Goal: Information Seeking & Learning: Learn about a topic

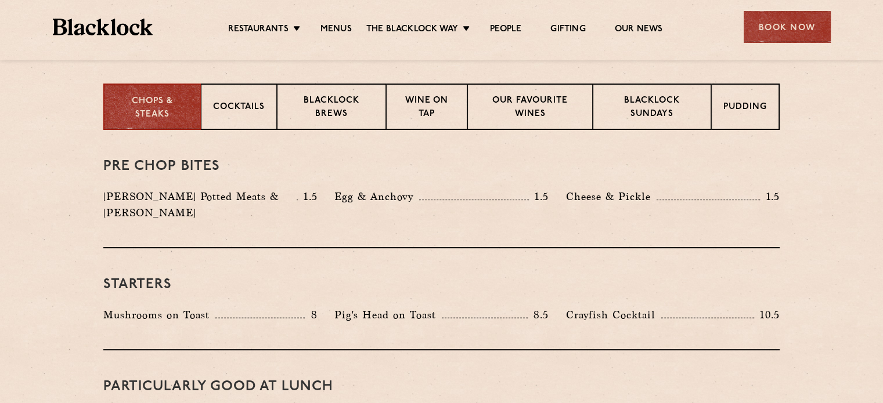
scroll to position [454, 0]
click at [655, 96] on p "Blacklock Sundays" at bounding box center [652, 107] width 94 height 27
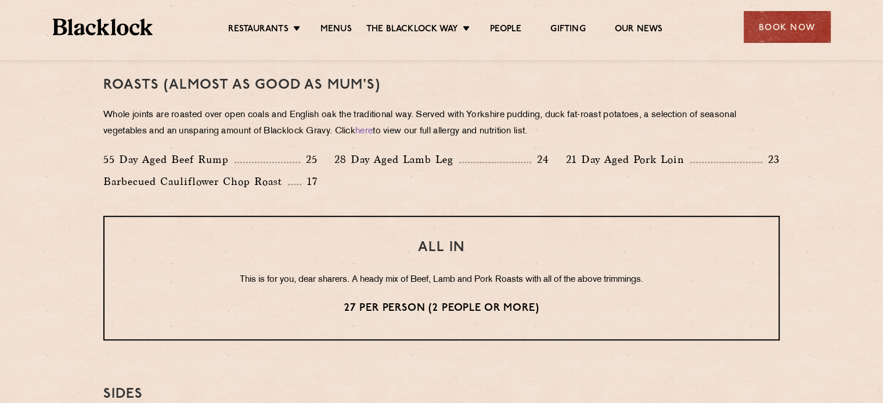
scroll to position [844, 0]
drag, startPoint x: 575, startPoint y: 160, endPoint x: 562, endPoint y: 157, distance: 13.0
click at [562, 157] on div "21 Day Aged Pork Loin 23" at bounding box center [672, 162] width 231 height 22
drag, startPoint x: 345, startPoint y: 157, endPoint x: 335, endPoint y: 158, distance: 9.4
click at [335, 158] on p "28 Day Aged Lamb Leg" at bounding box center [396, 159] width 125 height 16
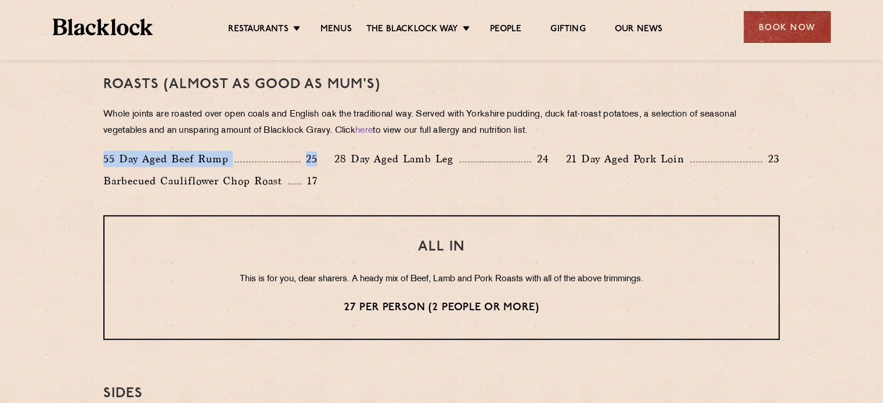
drag, startPoint x: 314, startPoint y: 158, endPoint x: 101, endPoint y: 156, distance: 213.0
click at [101, 156] on div "55 Day Aged Beef Rump 25" at bounding box center [210, 162] width 231 height 22
click at [211, 173] on p "Barbecued Cauliflower Chop Roast" at bounding box center [195, 181] width 185 height 16
drag, startPoint x: 104, startPoint y: 113, endPoint x: 129, endPoint y: 113, distance: 25.5
click at [129, 113] on p "Whole joints are roasted over open coals and English oak the traditional way. S…" at bounding box center [441, 123] width 676 height 32
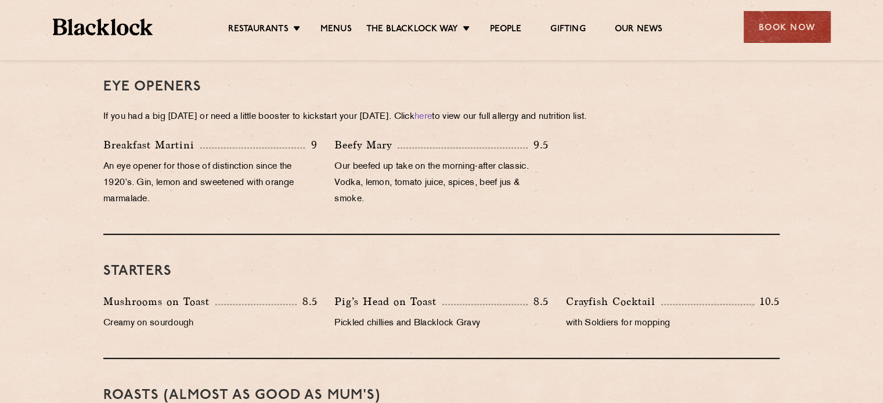
scroll to position [533, 0]
